Goal: Information Seeking & Learning: Learn about a topic

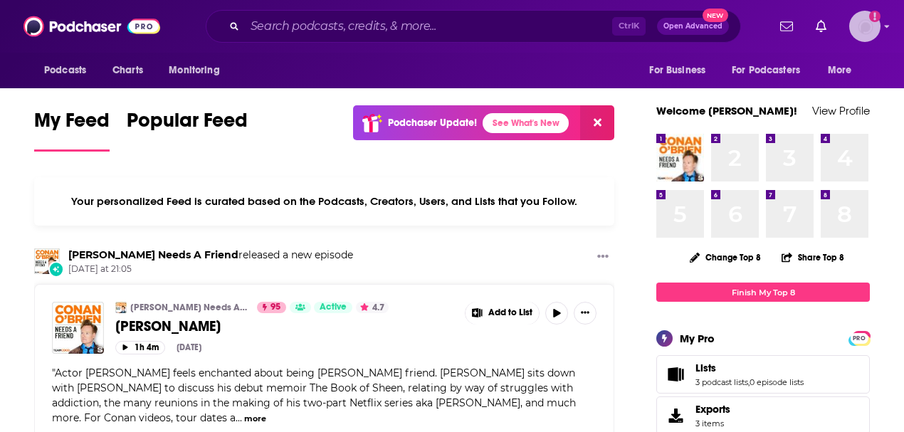
click at [881, 35] on img "Logged in as vjacobi" at bounding box center [864, 26] width 31 height 31
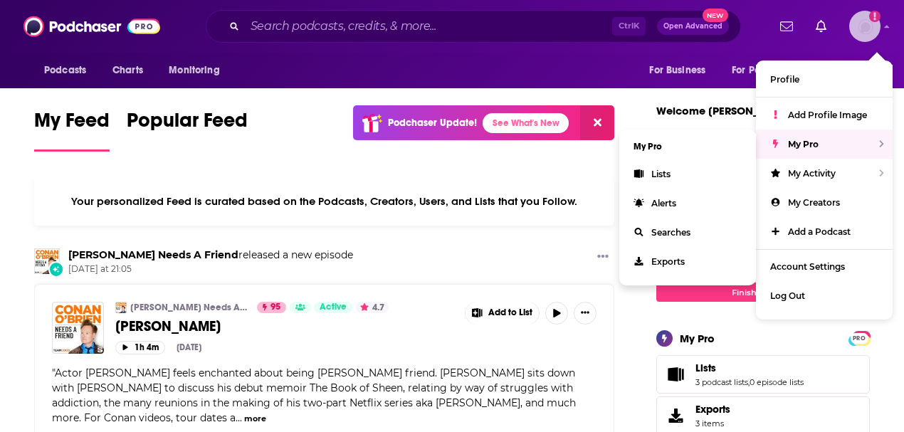
click at [795, 142] on span "My Pro" at bounding box center [803, 144] width 31 height 11
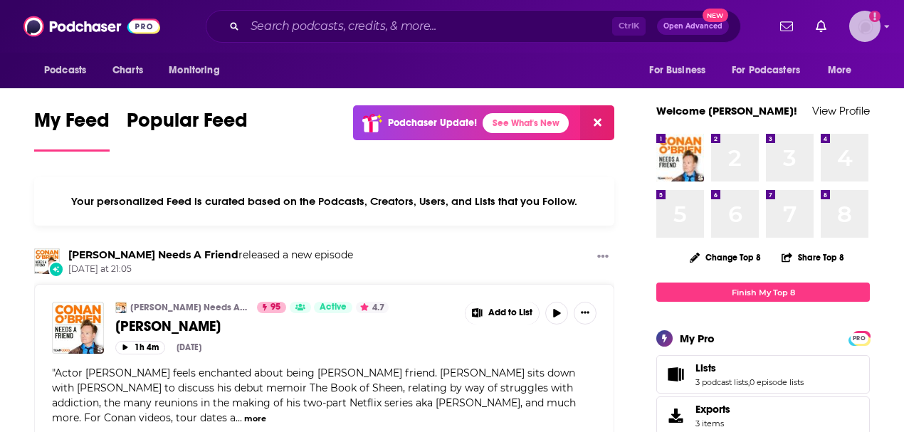
click at [880, 23] on img "Logged in as vjacobi" at bounding box center [864, 26] width 31 height 31
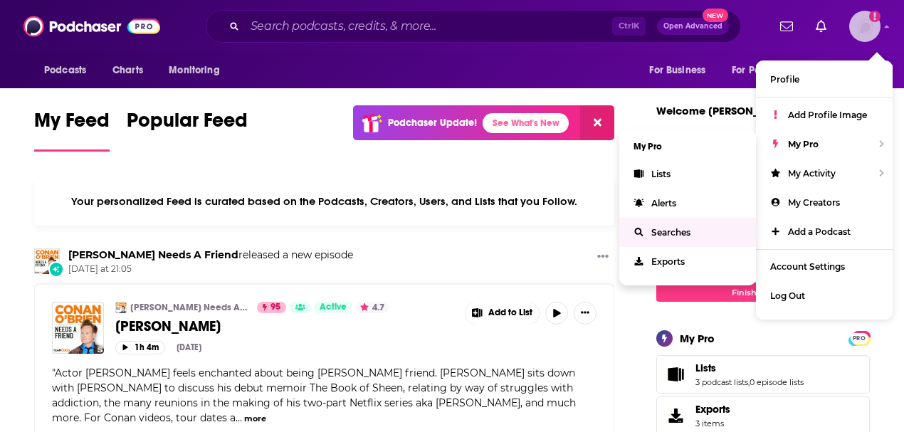
click at [661, 229] on span "Searches" at bounding box center [670, 232] width 39 height 11
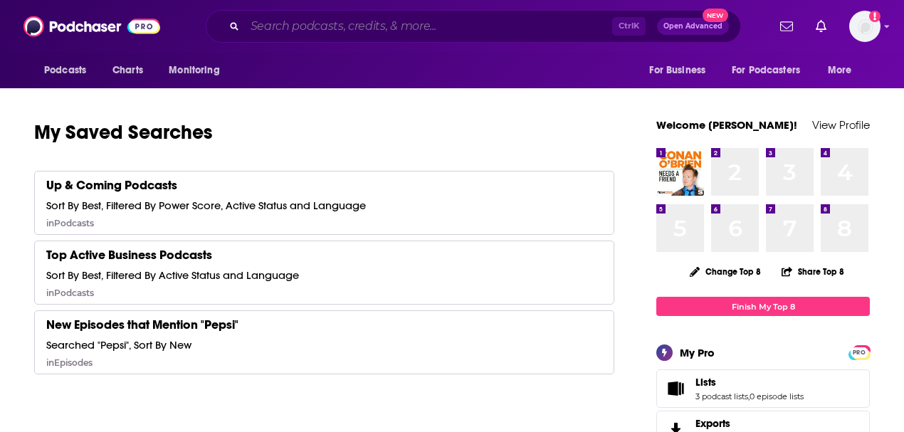
click at [298, 30] on input "Search podcasts, credits, & more..." at bounding box center [428, 26] width 367 height 23
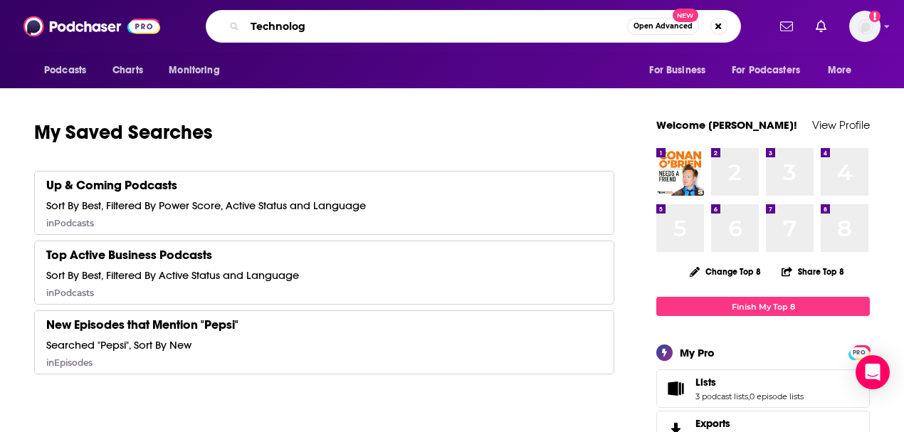
type input "Technology"
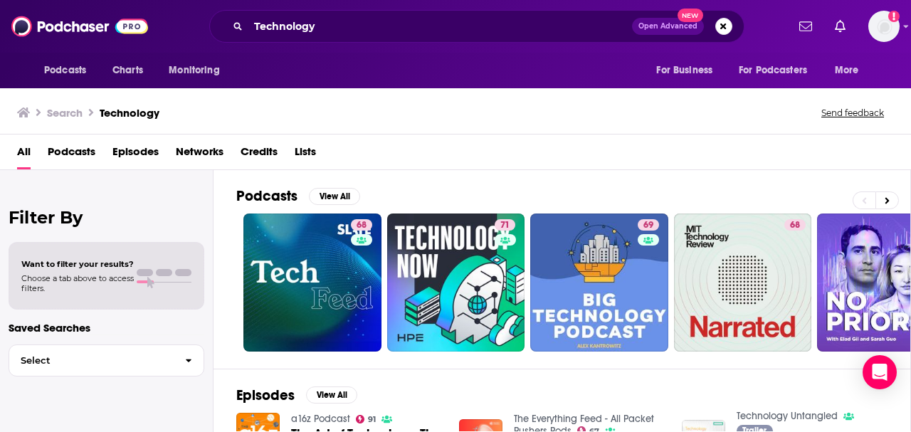
click at [303, 150] on span "Lists" at bounding box center [305, 154] width 21 height 29
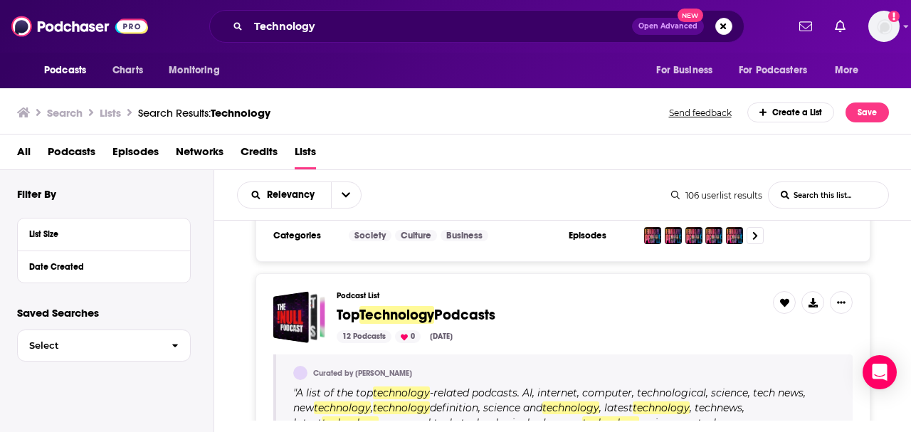
scroll to position [807, 0]
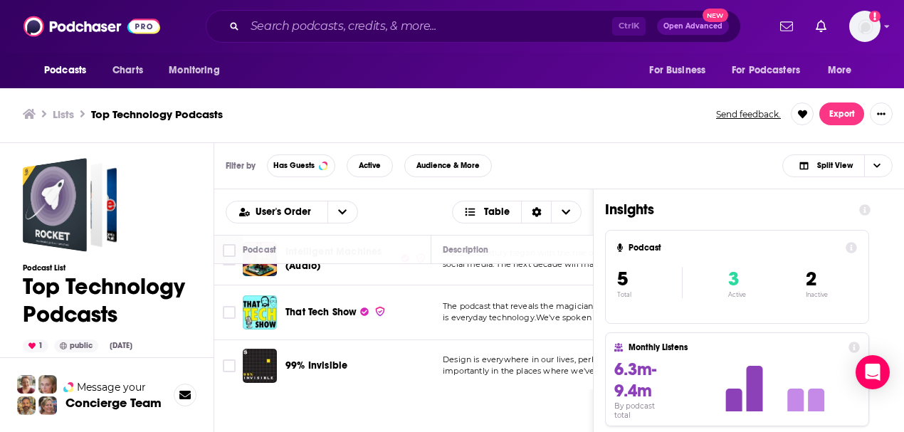
scroll to position [145, 0]
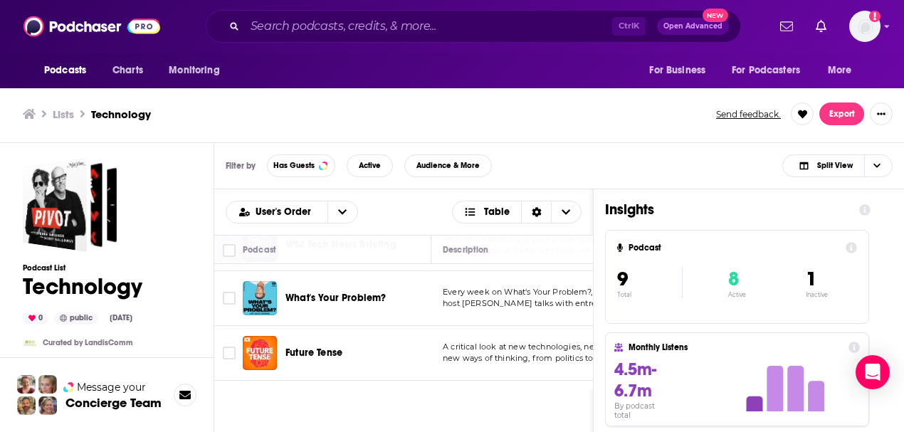
scroll to position [271, 0]
click at [635, 155] on div "Filter by Has Guests Active Audience & More Split View" at bounding box center [559, 166] width 690 height 46
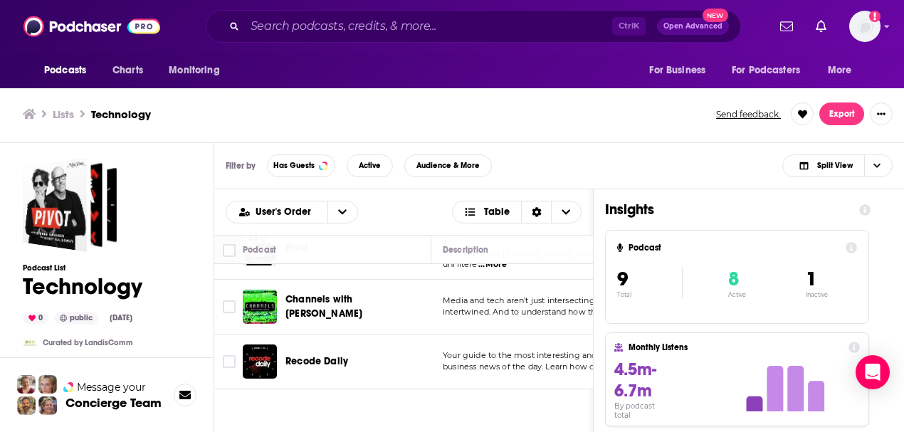
scroll to position [47, 0]
click at [624, 153] on div "Filter by Has Guests Active Audience & More Split View" at bounding box center [559, 166] width 690 height 46
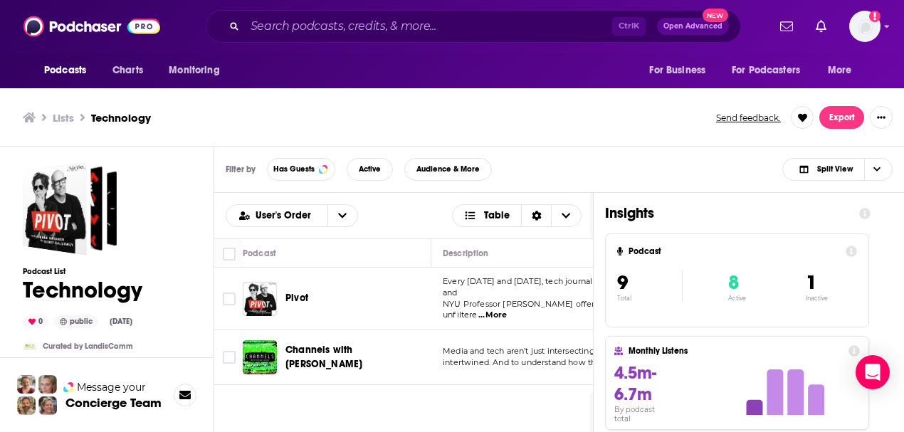
scroll to position [0, 0]
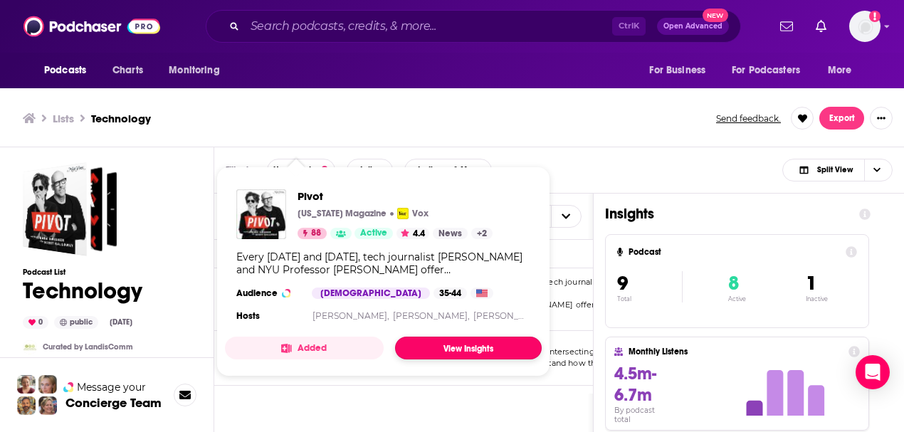
click at [467, 340] on link "View Insights" at bounding box center [468, 348] width 147 height 23
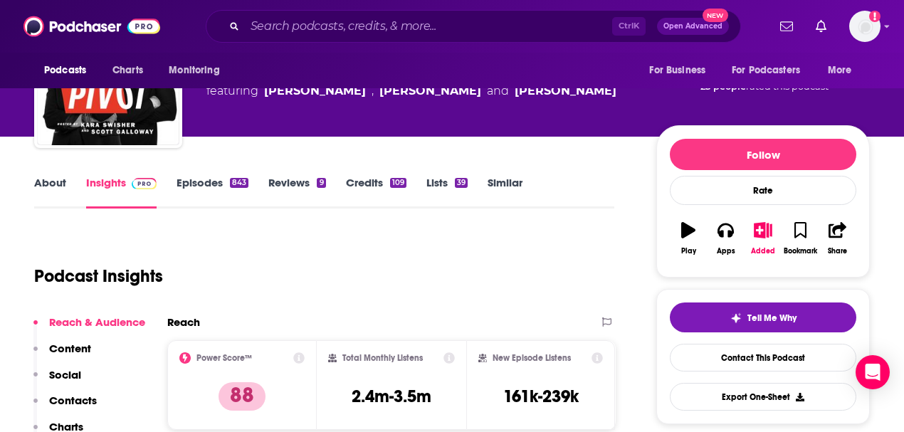
scroll to position [95, 0]
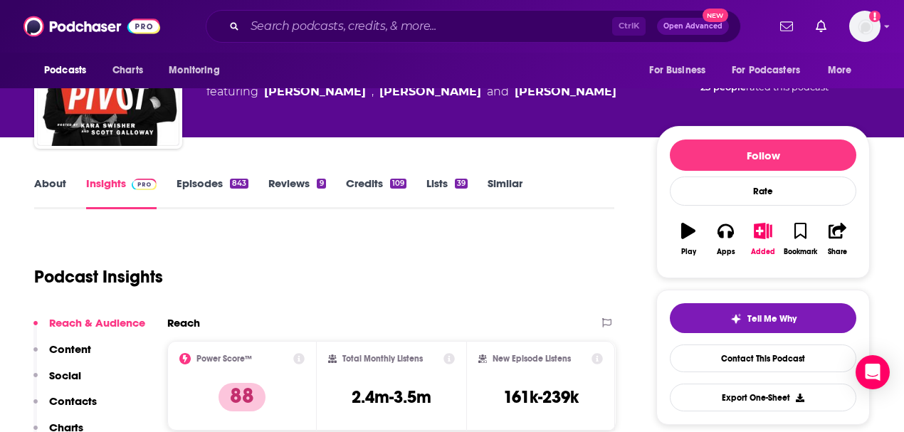
click at [48, 185] on link "About" at bounding box center [50, 193] width 32 height 33
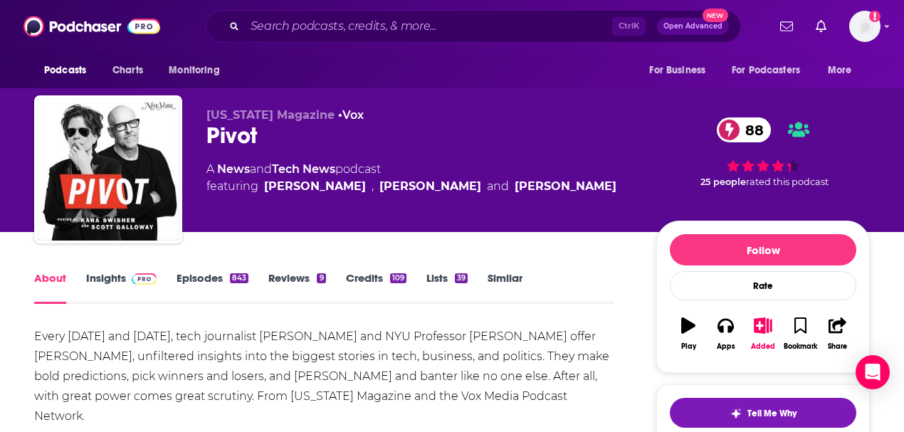
click at [95, 278] on link "Insights" at bounding box center [121, 287] width 70 height 33
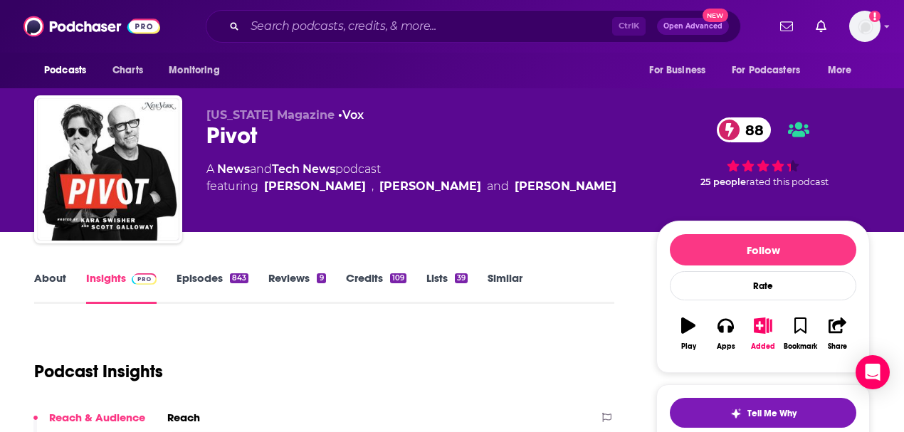
scroll to position [142, 0]
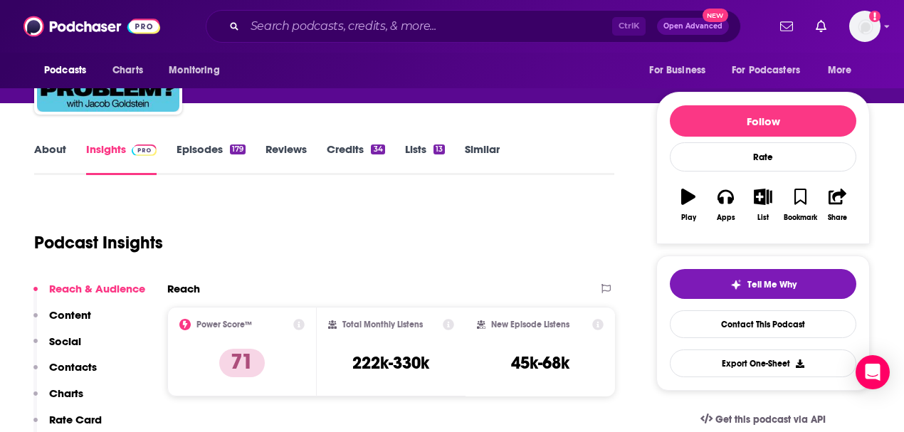
scroll to position [142, 0]
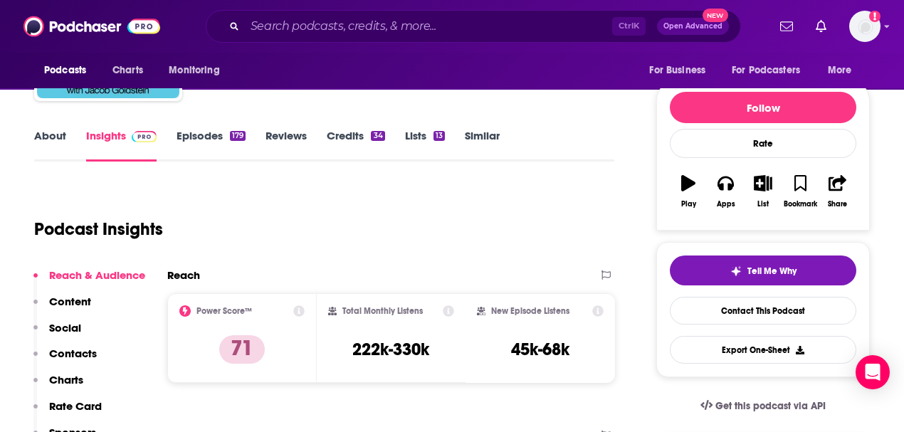
click at [45, 134] on link "About" at bounding box center [50, 145] width 32 height 33
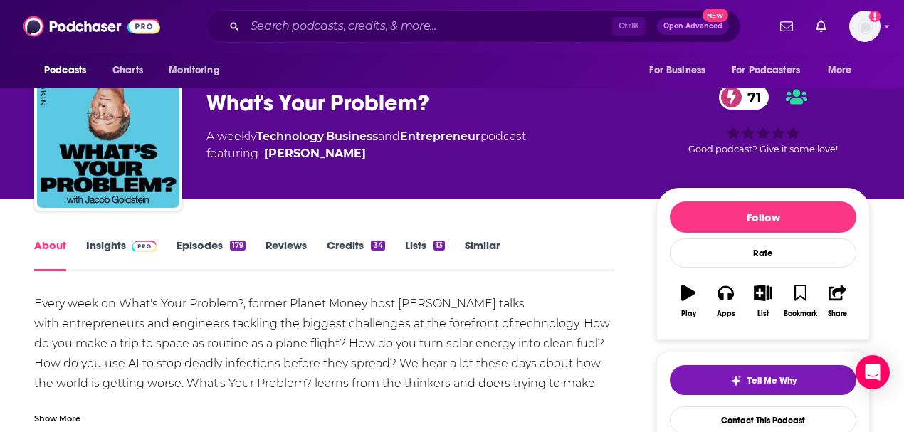
scroll to position [47, 0]
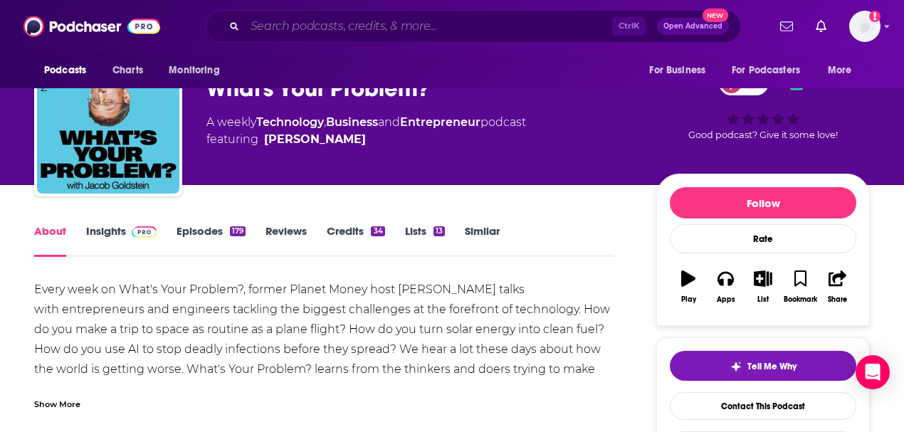
click at [389, 23] on input "Search podcasts, credits, & more..." at bounding box center [428, 26] width 367 height 23
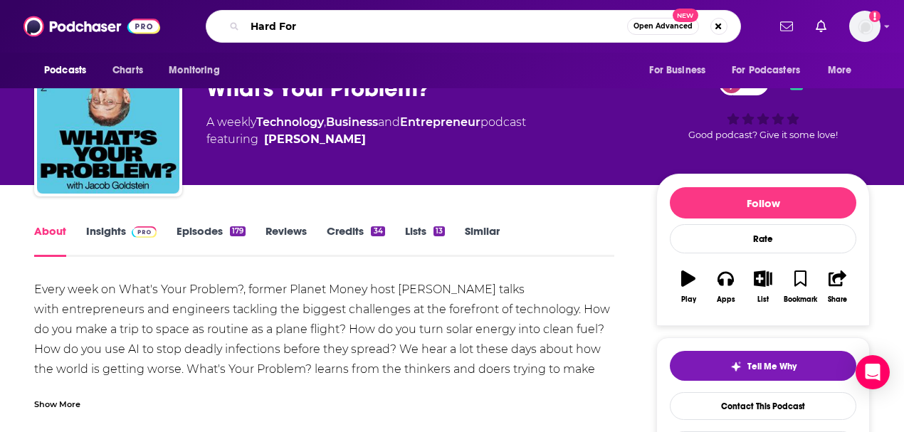
type input "Hard Fork"
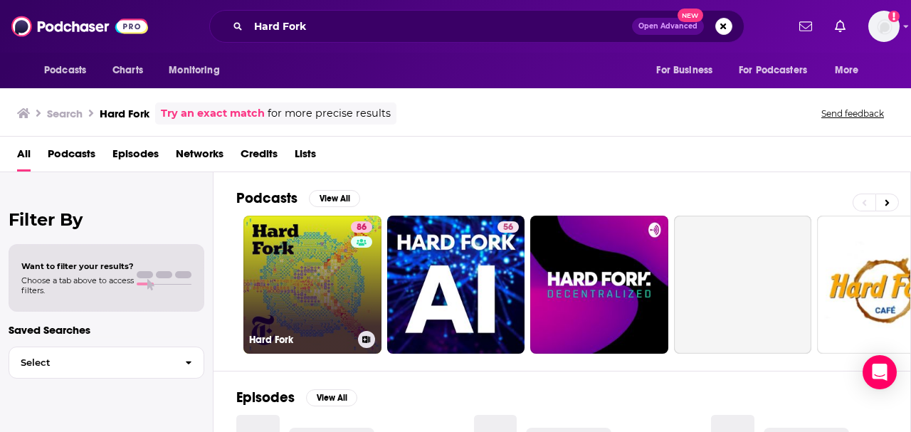
click at [305, 282] on link "86 Hard Fork" at bounding box center [312, 285] width 138 height 138
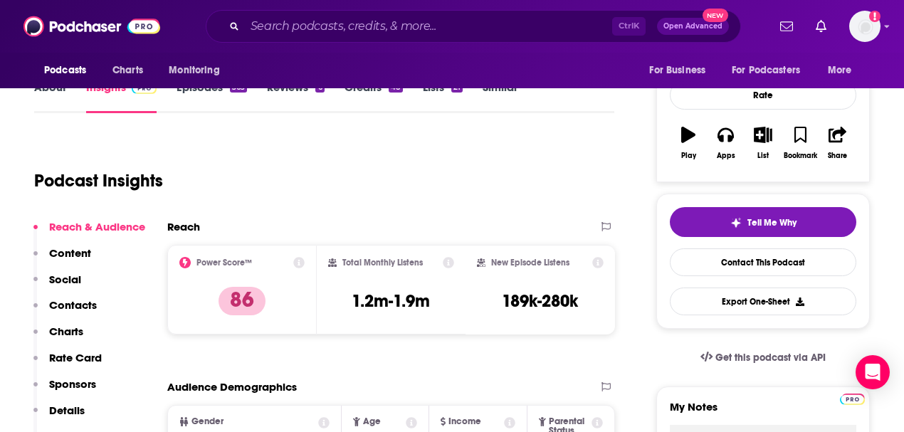
scroll to position [189, 0]
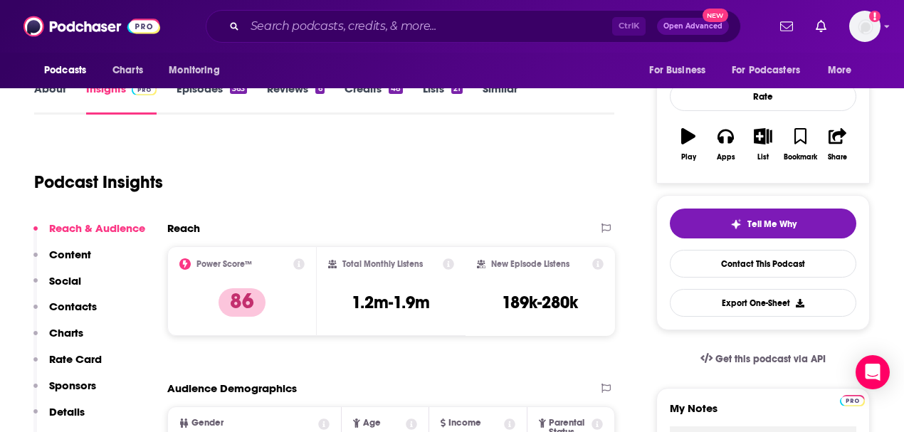
click at [43, 90] on link "About" at bounding box center [50, 98] width 32 height 33
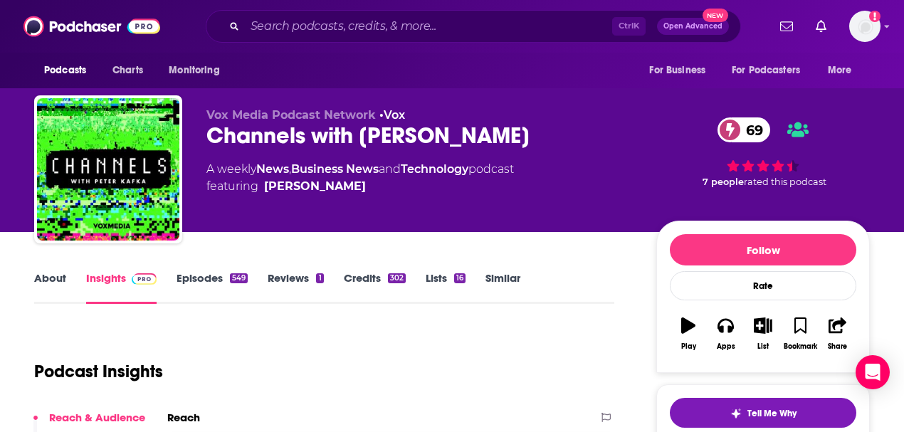
click at [52, 280] on link "About" at bounding box center [50, 287] width 32 height 33
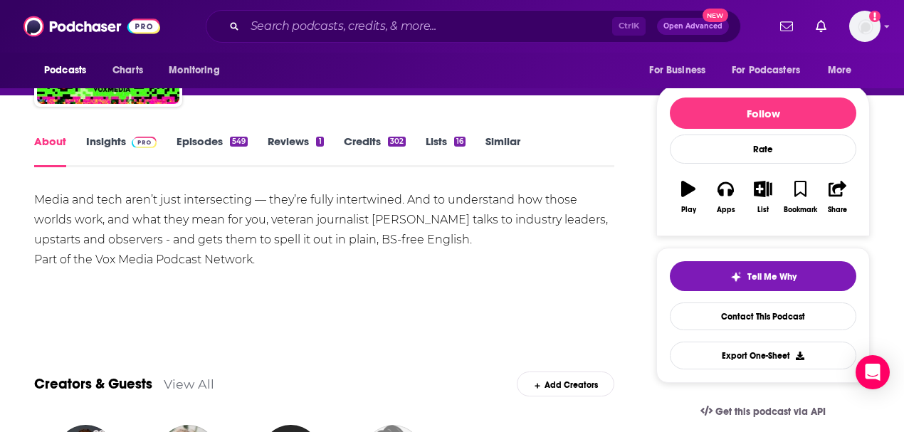
scroll to position [95, 0]
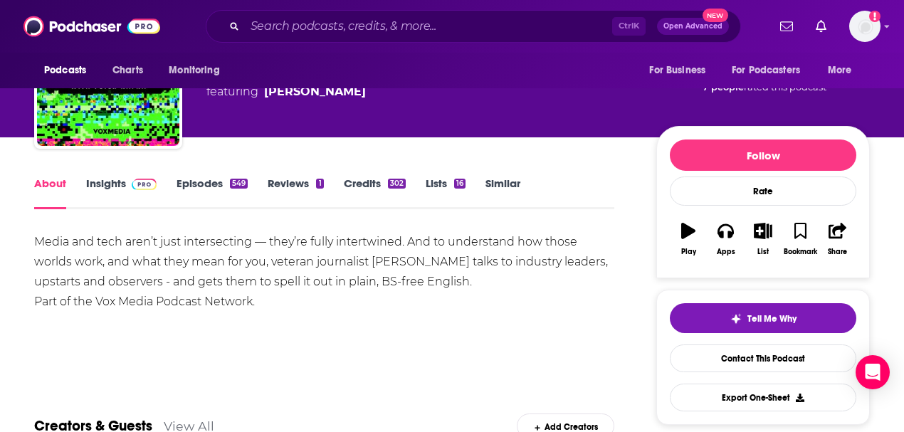
click at [105, 178] on link "Insights" at bounding box center [121, 193] width 70 height 33
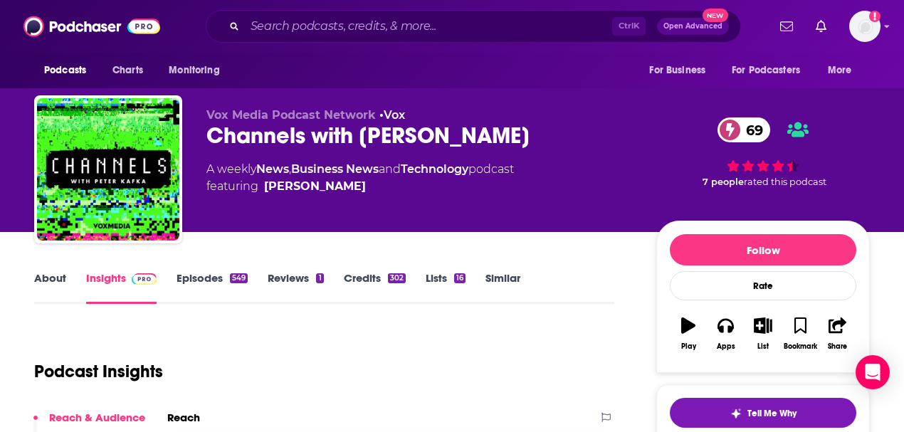
scroll to position [142, 0]
